Goal: Task Accomplishment & Management: Use online tool/utility

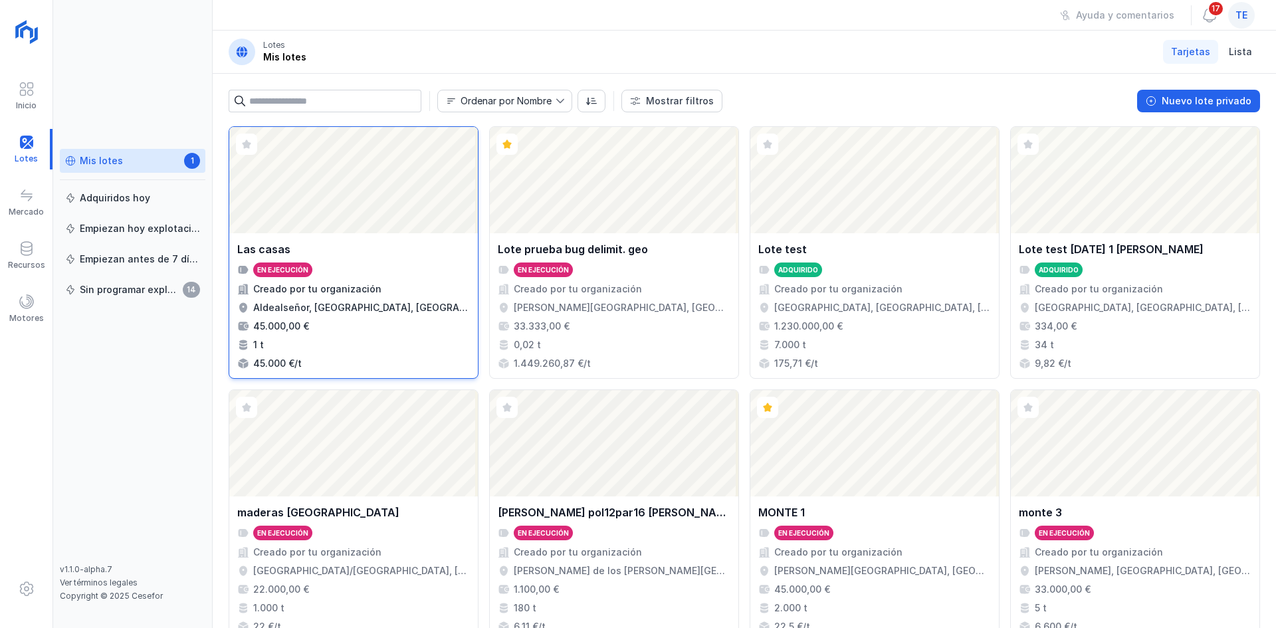
scroll to position [860, 0]
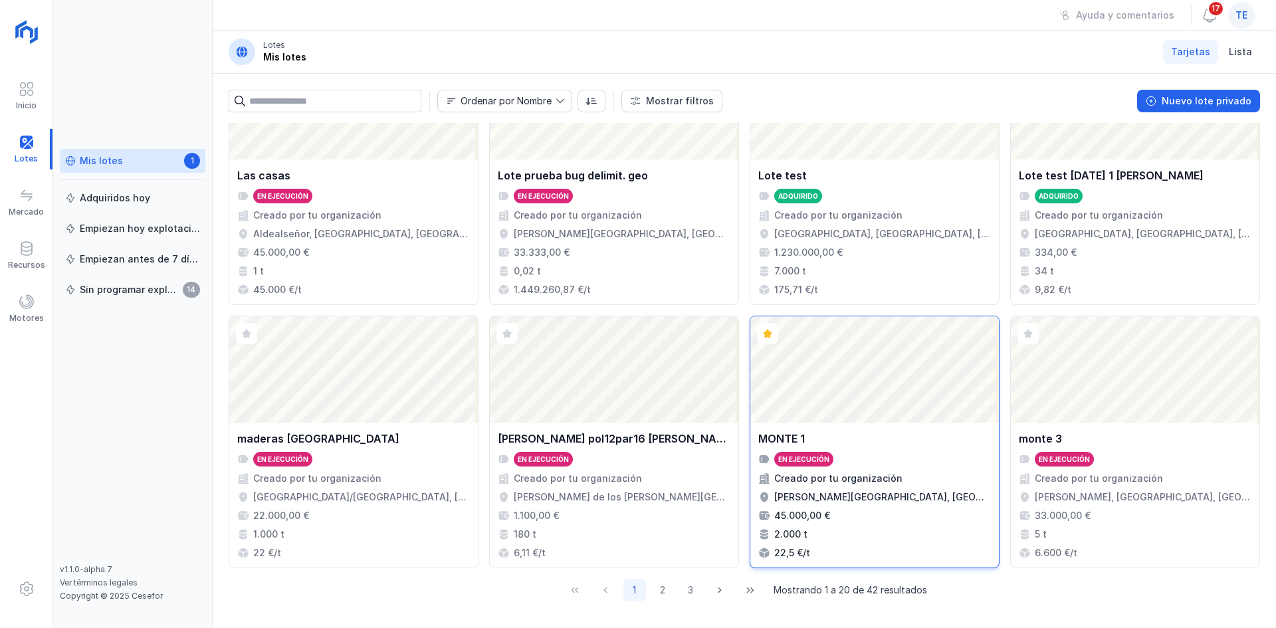
click at [916, 409] on div "Abrir lote" at bounding box center [874, 369] width 249 height 106
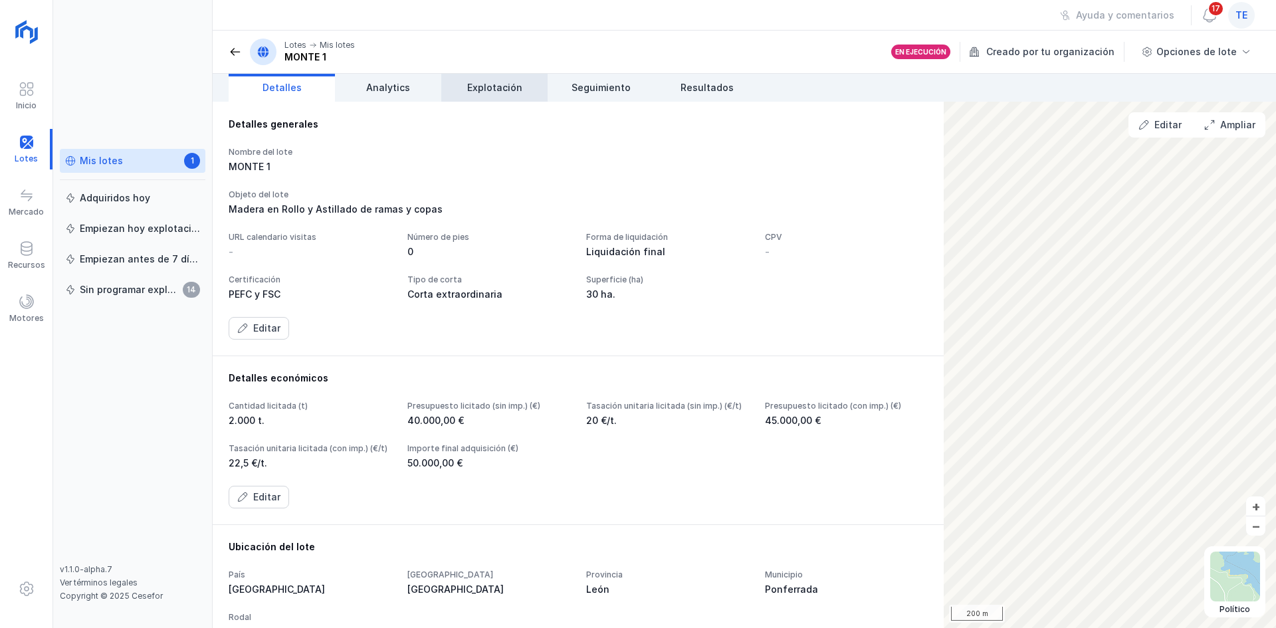
click at [487, 76] on link "Explotación" at bounding box center [494, 88] width 106 height 28
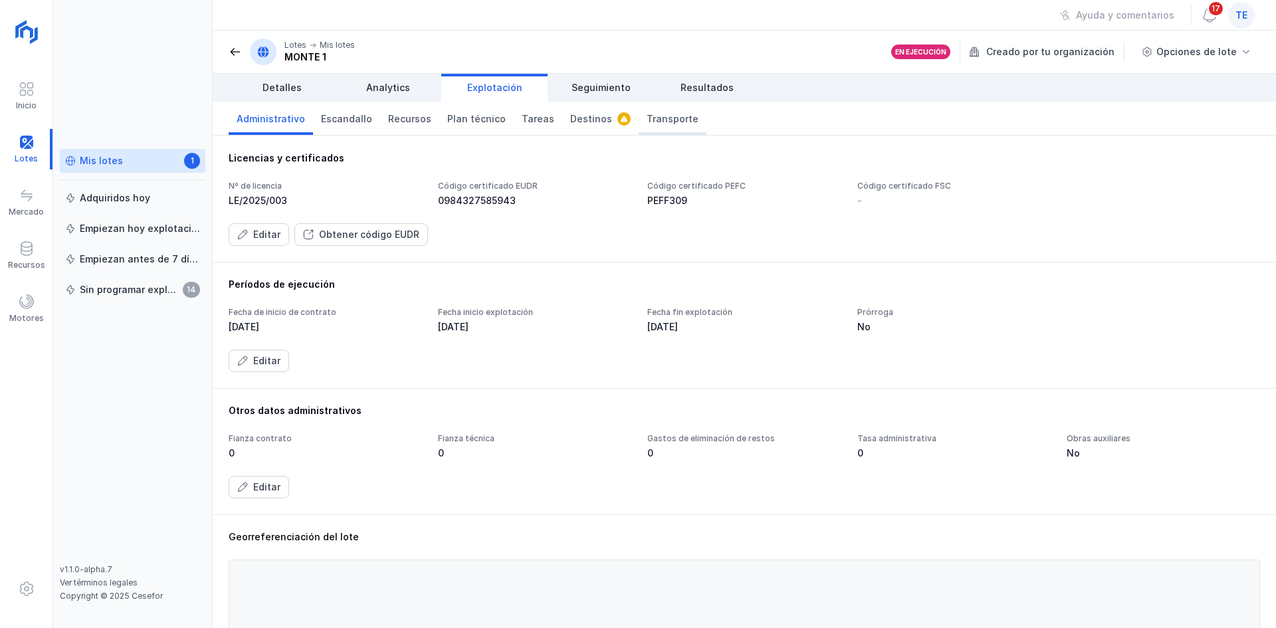
click at [667, 123] on span "Transporte" at bounding box center [673, 118] width 52 height 13
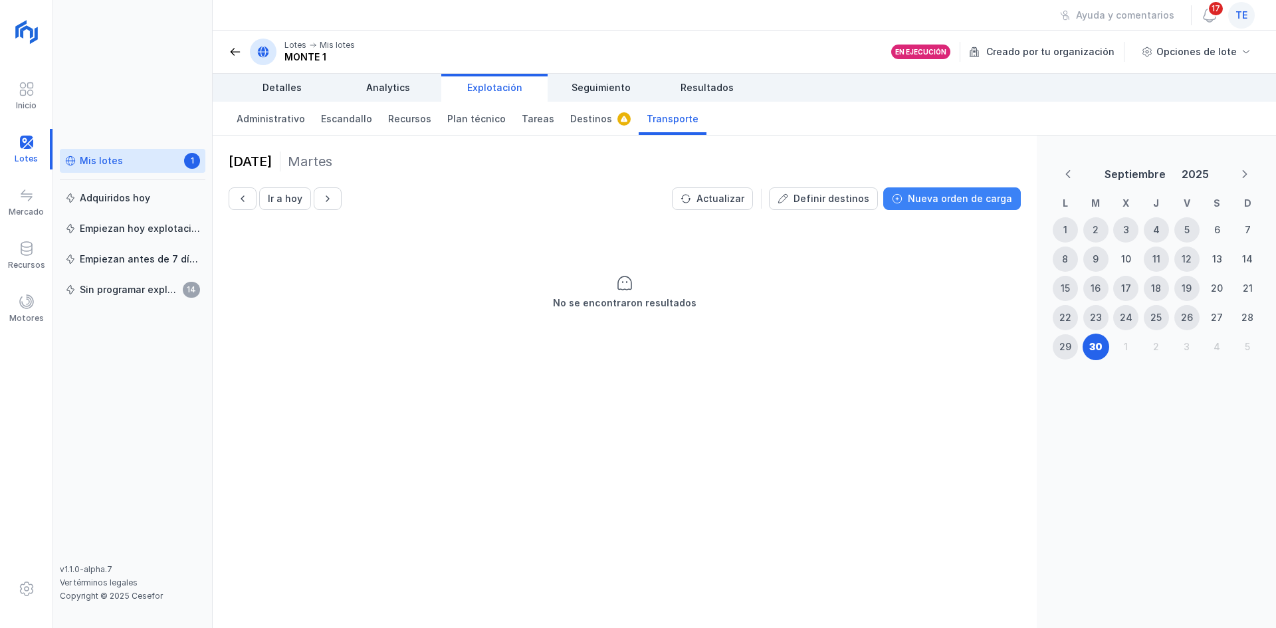
click at [987, 205] on div "Nueva orden de carga" at bounding box center [960, 198] width 104 height 13
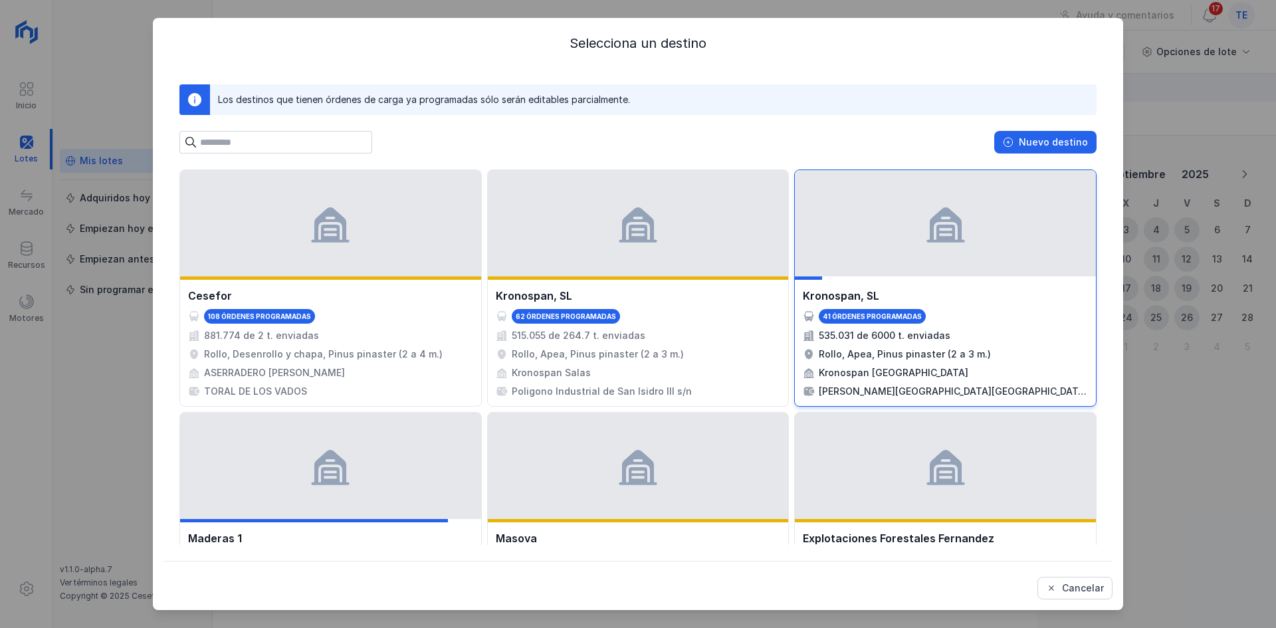
click at [868, 251] on div at bounding box center [945, 223] width 301 height 106
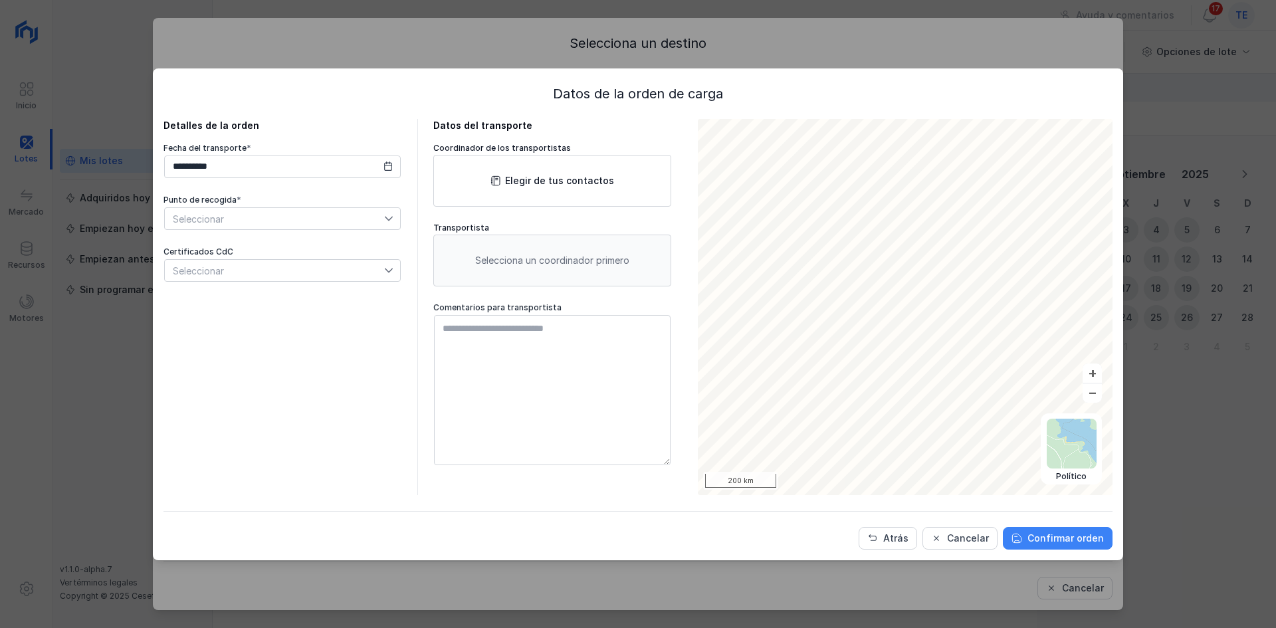
click at [1055, 541] on div "Confirmar orden" at bounding box center [1065, 538] width 76 height 13
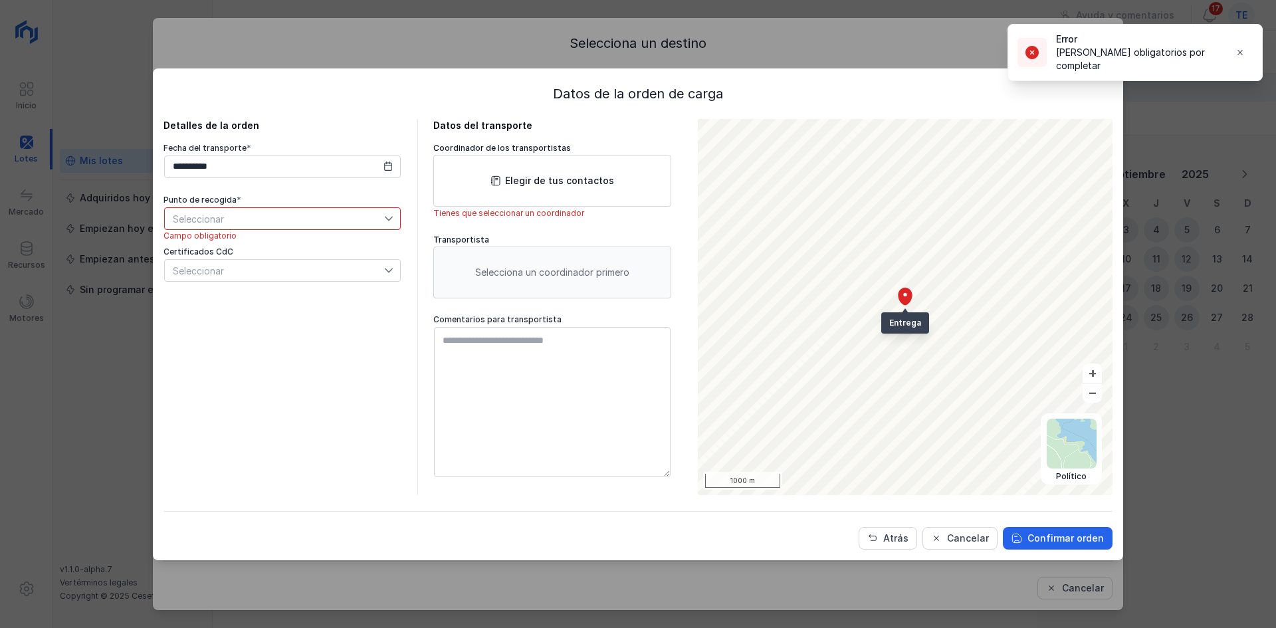
click at [350, 213] on span "Seleccionar" at bounding box center [274, 218] width 219 height 21
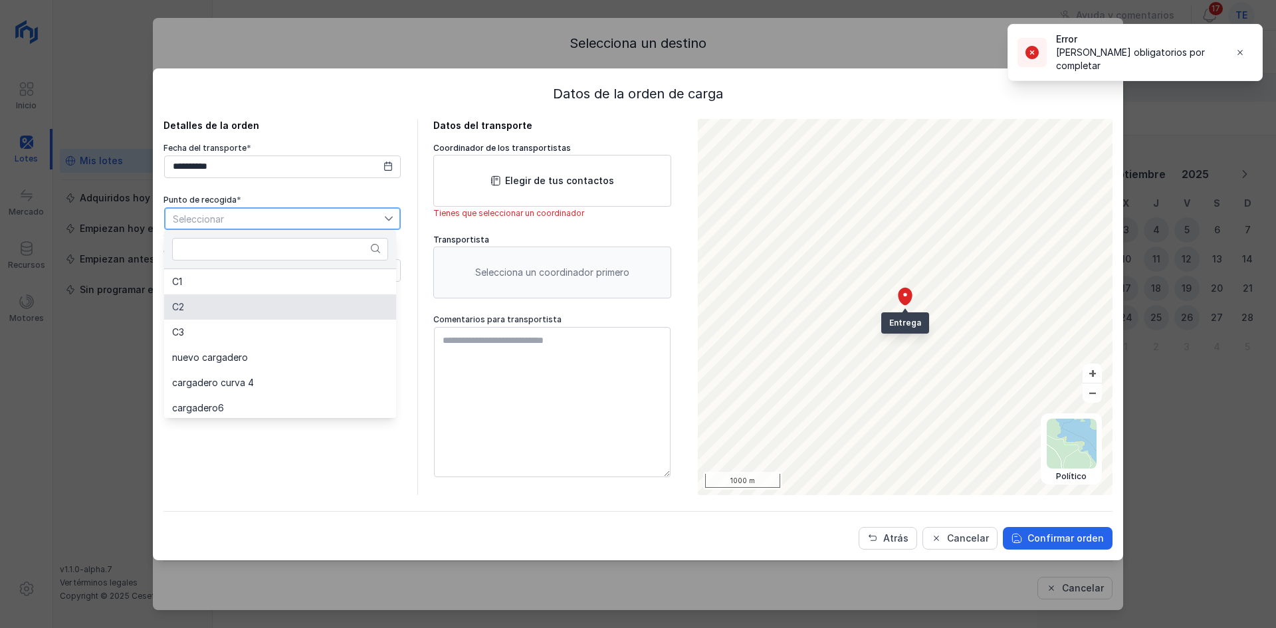
drag, startPoint x: 324, startPoint y: 314, endPoint x: 337, endPoint y: 312, distance: 13.4
click at [323, 314] on li "C2" at bounding box center [280, 306] width 232 height 25
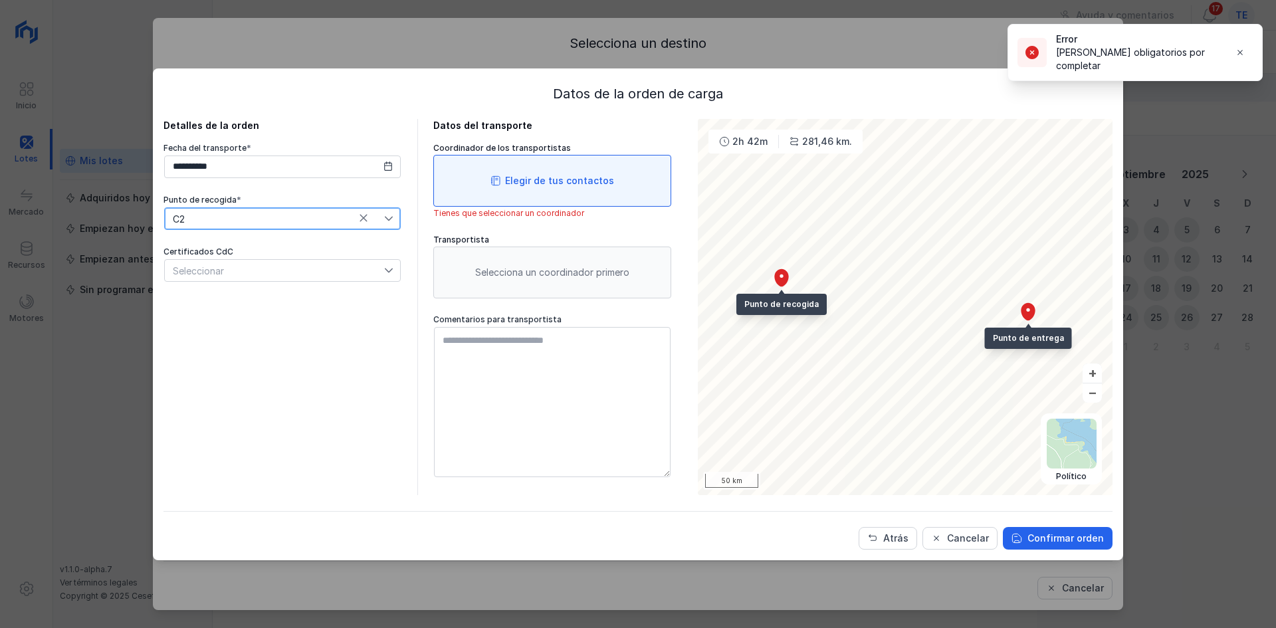
click at [565, 197] on div "Elegir de tus contactos" at bounding box center [552, 181] width 238 height 52
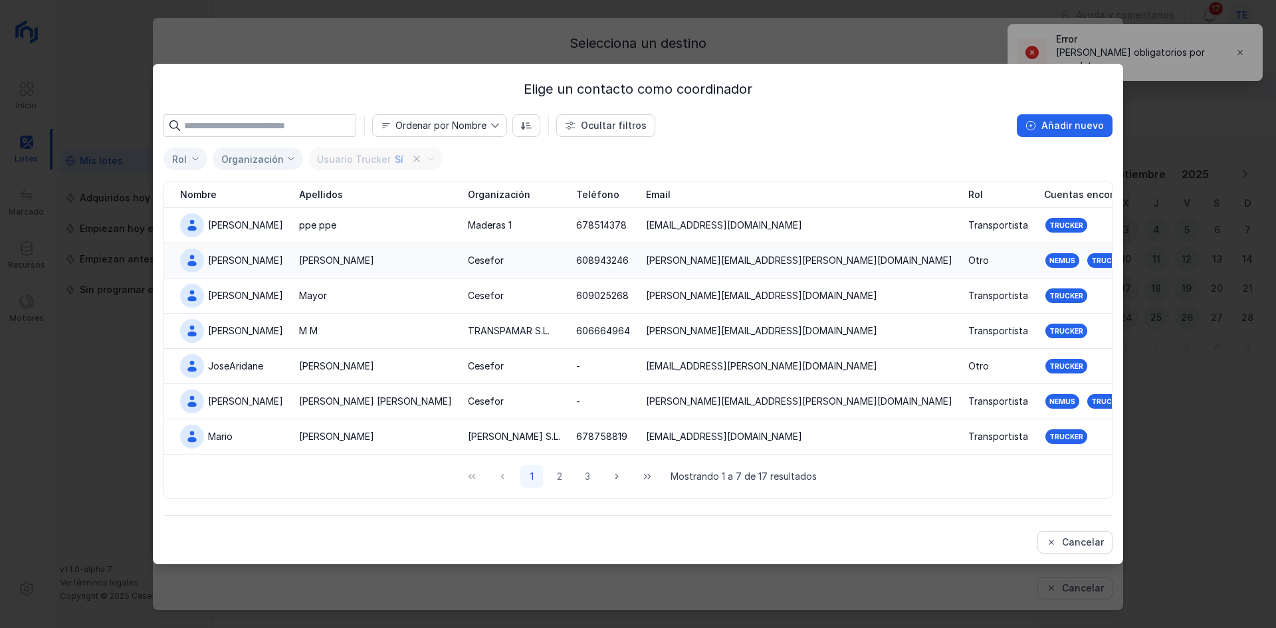
drag, startPoint x: 363, startPoint y: 264, endPoint x: 417, endPoint y: 261, distance: 53.9
click at [373, 262] on div "[PERSON_NAME]" at bounding box center [375, 260] width 153 height 13
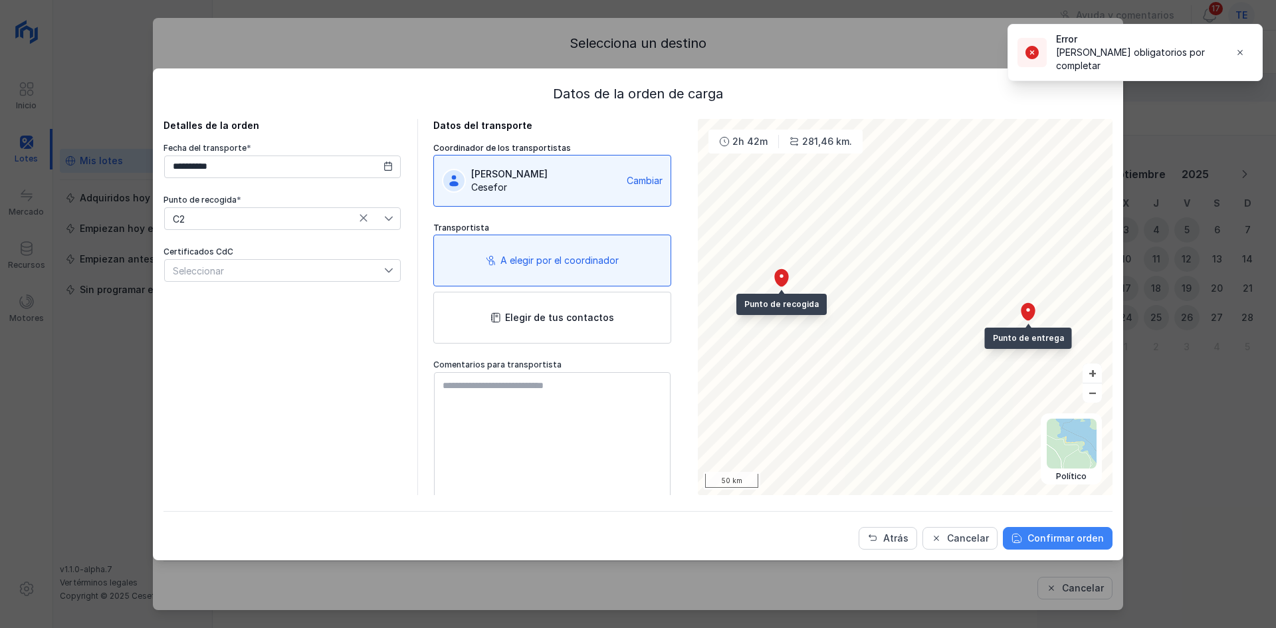
click at [1068, 532] on div "Confirmar orden" at bounding box center [1065, 538] width 76 height 13
